Goal: Information Seeking & Learning: Learn about a topic

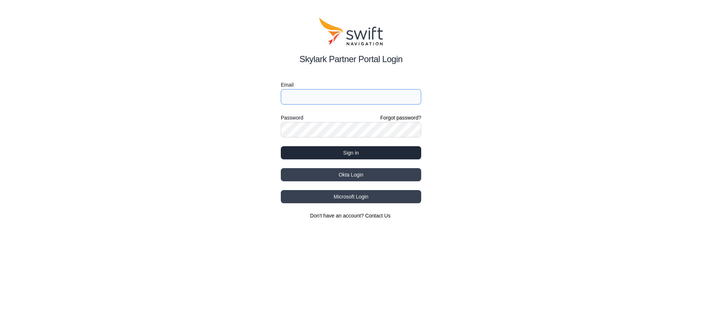
type input "[PERSON_NAME][EMAIL_ADDRESS][PERSON_NAME]"
click at [347, 150] on button "Sign in" at bounding box center [351, 152] width 140 height 13
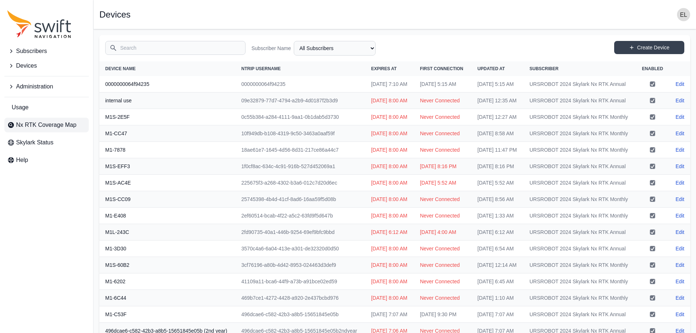
click at [53, 125] on span "Nx RTK Coverage Map" at bounding box center [46, 125] width 60 height 9
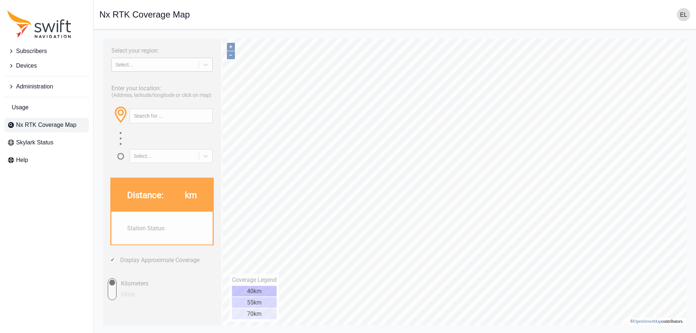
click at [152, 70] on div "Select..." at bounding box center [161, 65] width 101 height 14
click at [145, 90] on div "[GEOGRAPHIC_DATA]" at bounding box center [161, 94] width 101 height 12
click at [168, 119] on input "text" at bounding box center [171, 116] width 82 height 14
paste input "23.485407336748906, 120.45496038414463"
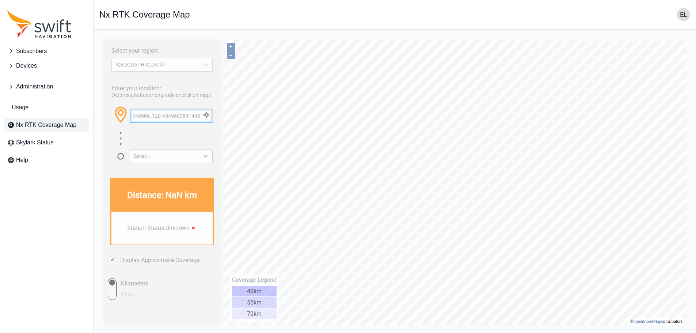
type input "23.485407336748906, 120.45496038414463"
click at [204, 157] on icon at bounding box center [205, 155] width 7 height 7
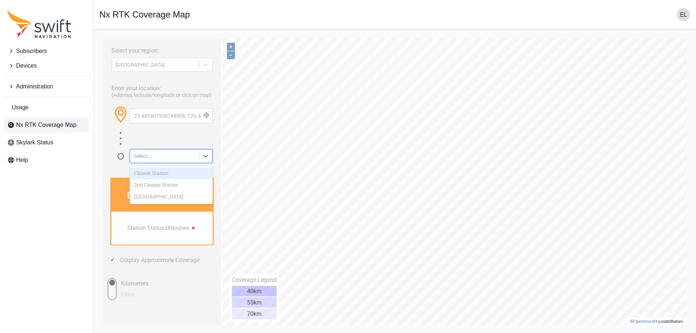
click at [204, 157] on icon at bounding box center [205, 155] width 7 height 7
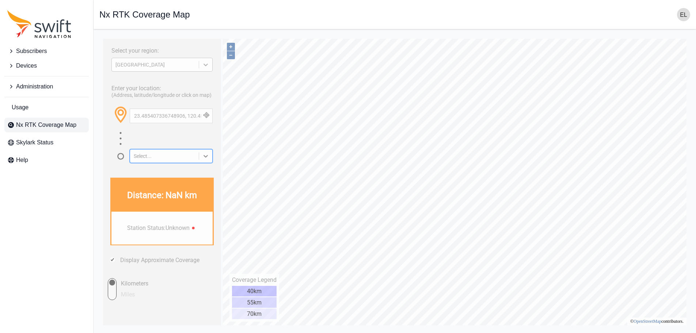
click at [204, 60] on div at bounding box center [205, 64] width 13 height 13
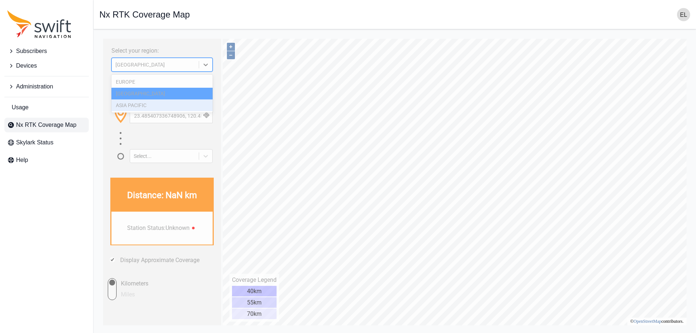
drag, startPoint x: 157, startPoint y: 106, endPoint x: 172, endPoint y: 104, distance: 15.8
click at [156, 106] on div "ASIA PACIFIC" at bounding box center [161, 105] width 101 height 12
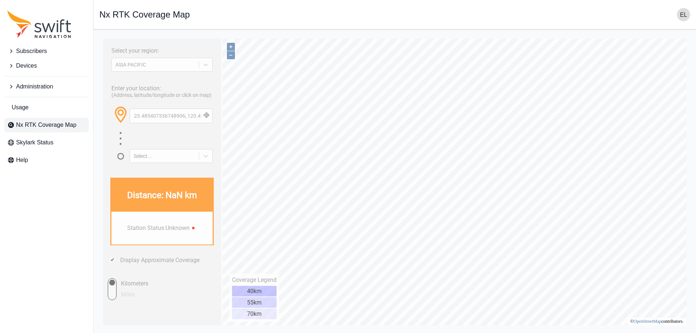
click at [206, 115] on button "button" at bounding box center [206, 116] width 12 height 14
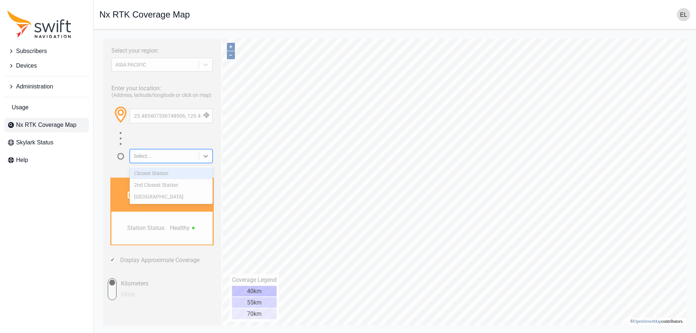
click at [190, 160] on div "Select..." at bounding box center [171, 156] width 83 height 14
click at [189, 160] on div "Select..." at bounding box center [171, 156] width 83 height 14
